Goal: Task Accomplishment & Management: Use online tool/utility

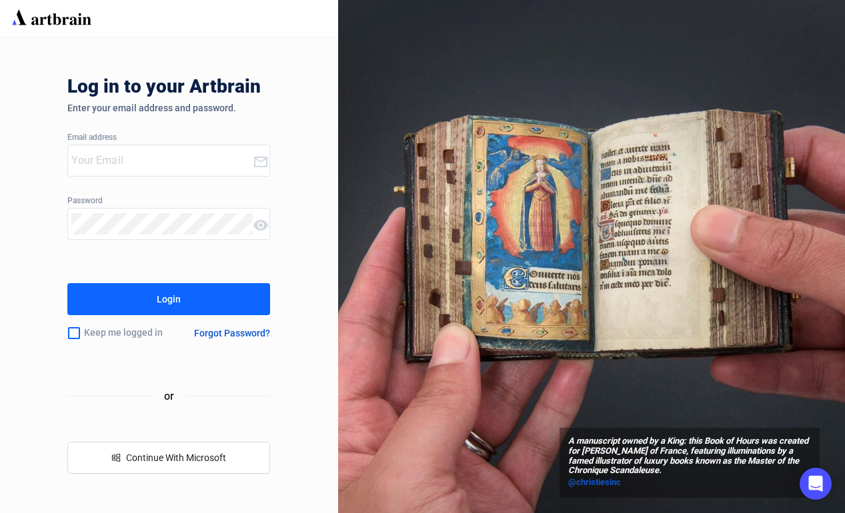
type input "[EMAIL_ADDRESS][DOMAIN_NAME]"
click at [161, 304] on div "Login" at bounding box center [169, 299] width 24 height 21
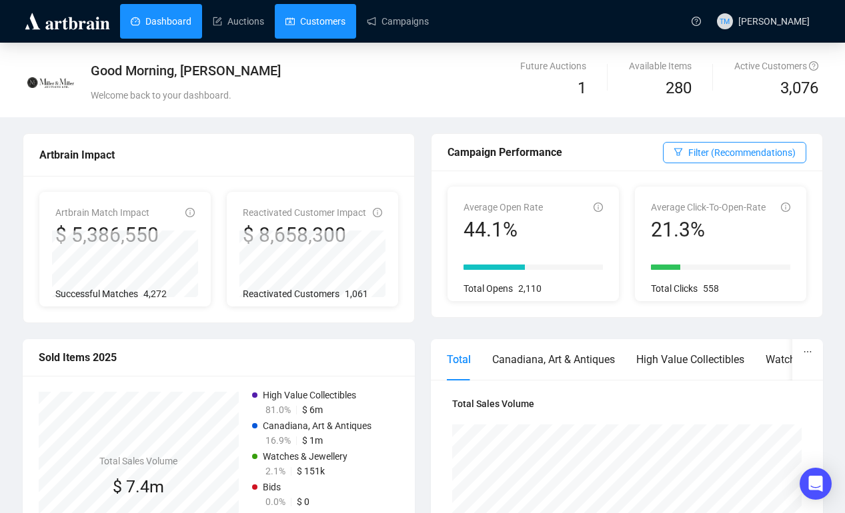
click at [343, 25] on link "Customers" at bounding box center [315, 21] width 60 height 35
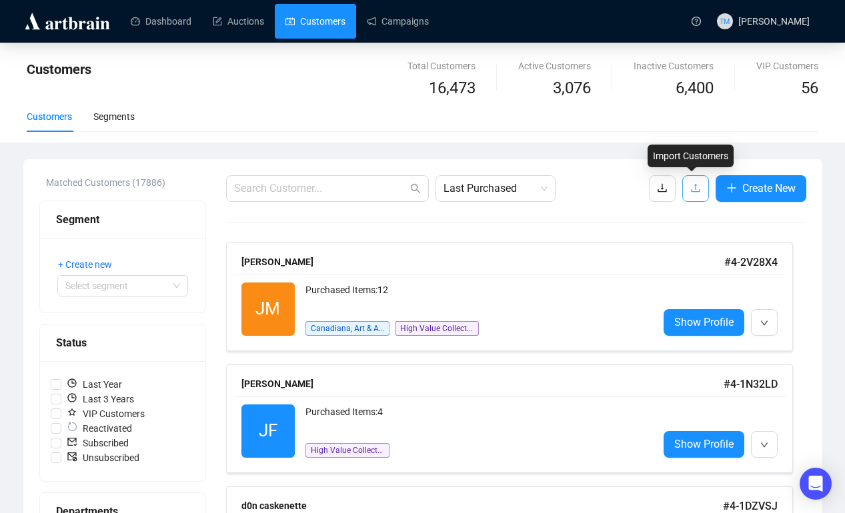
click at [697, 183] on button "button" at bounding box center [695, 188] width 27 height 27
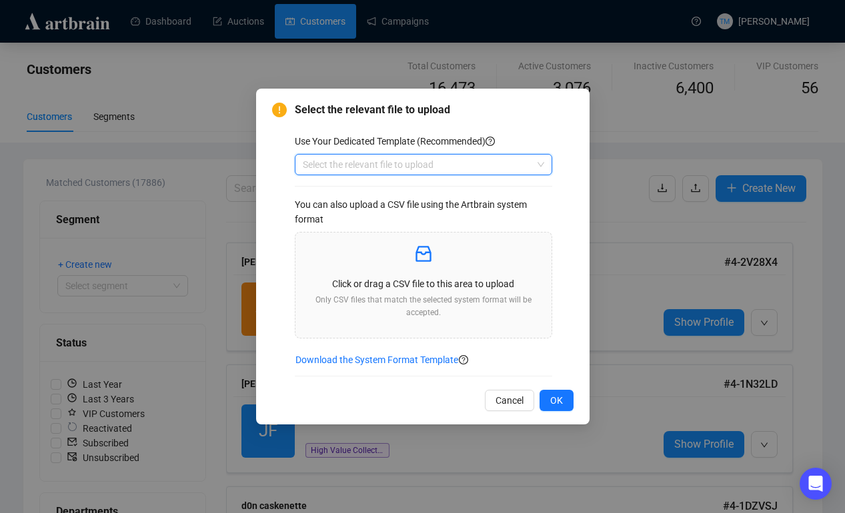
click at [520, 163] on input "search" at bounding box center [417, 165] width 229 height 20
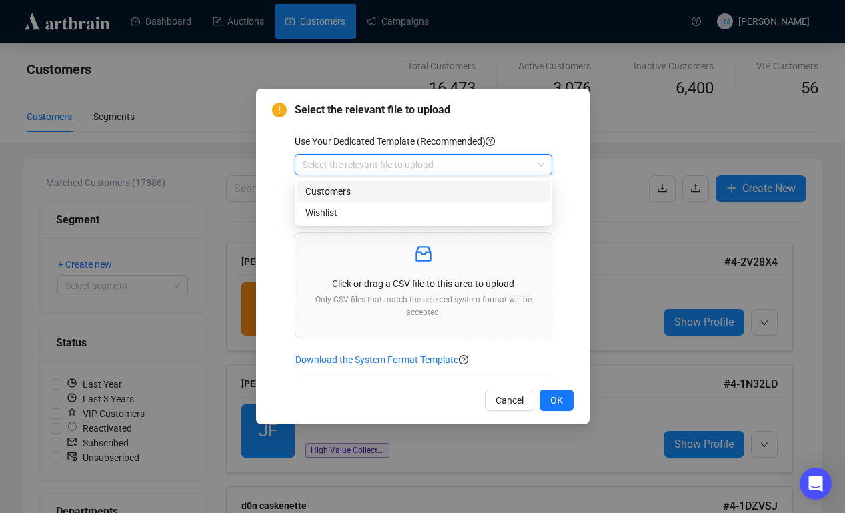
click at [387, 195] on div "Customers" at bounding box center [423, 191] width 236 height 15
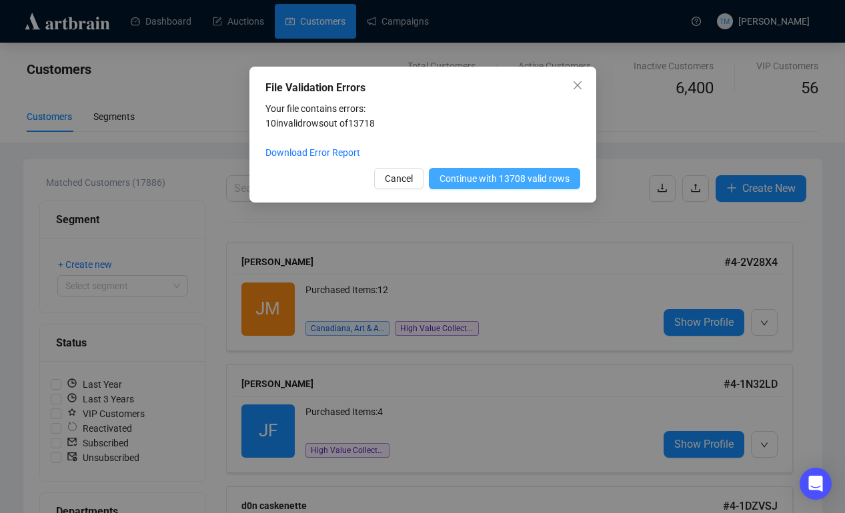
click at [491, 176] on span "Continue with 13708 valid rows" at bounding box center [504, 178] width 130 height 15
